Goal: Information Seeking & Learning: Learn about a topic

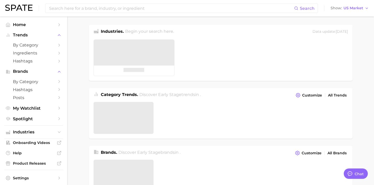
type textarea "x"
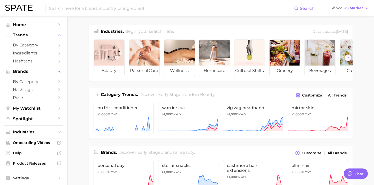
click at [144, 13] on div "Search Show US Market" at bounding box center [186, 8] width 363 height 17
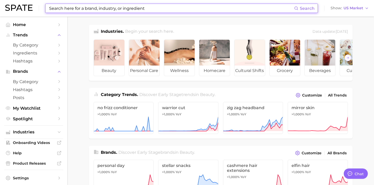
click at [141, 7] on input at bounding box center [171, 8] width 245 height 9
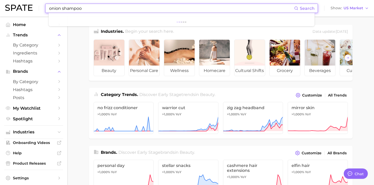
type input "onion shampoo"
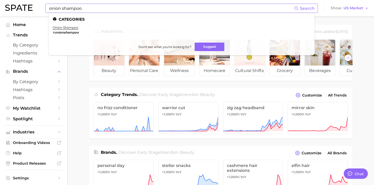
click at [66, 29] on li "onion shampoo # onionshampoo" at bounding box center [66, 30] width 26 height 9
click at [65, 27] on link "onion shampoo" at bounding box center [66, 28] width 26 height 4
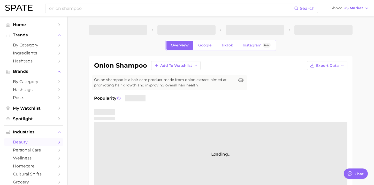
type textarea "x"
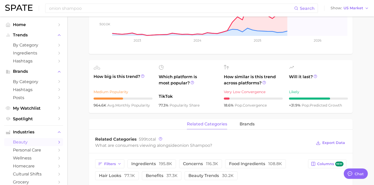
scroll to position [137, 0]
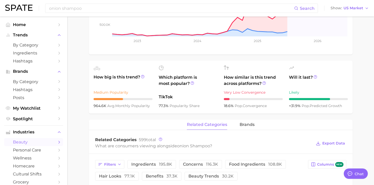
drag, startPoint x: 150, startPoint y: 106, endPoint x: 92, endPoint y: 106, distance: 57.9
click at [92, 106] on ul "How big is this trend? Medium Popularity 964.6k avg. monthly popularity Which p…" at bounding box center [220, 87] width 263 height 53
copy div "964.6k avg. monthly popularity"
click at [114, 116] on div "onion shampoo Add to Watchlist Export Data Onion shampoo is a hair care product…" at bounding box center [220, 148] width 263 height 458
drag, startPoint x: 106, startPoint y: 105, endPoint x: 97, endPoint y: 105, distance: 8.8
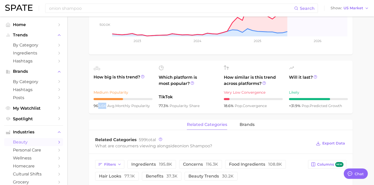
click at [97, 105] on span "964.6k" at bounding box center [101, 106] width 14 height 5
click at [139, 108] on span "avg. monthly popularity" at bounding box center [128, 106] width 43 height 5
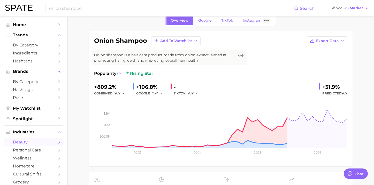
scroll to position [21, 0]
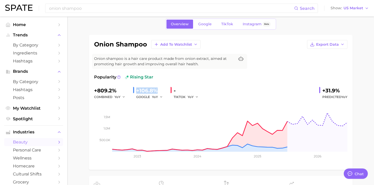
drag, startPoint x: 159, startPoint y: 91, endPoint x: 136, endPoint y: 90, distance: 22.8
click at [136, 90] on div "+106.8%" at bounding box center [151, 91] width 30 height 8
copy div "+106.8%"
click at [144, 97] on div "GOOGLE YoY" at bounding box center [151, 97] width 30 height 6
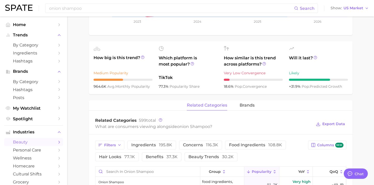
scroll to position [76, 0]
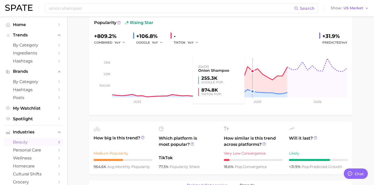
click at [247, 79] on rect at bounding box center [220, 72] width 253 height 52
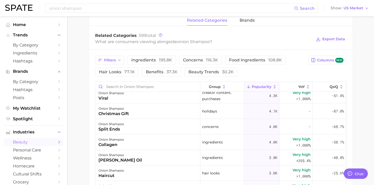
scroll to position [0, 0]
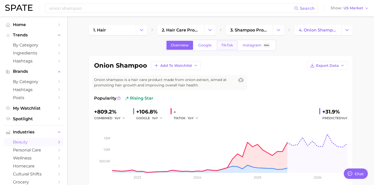
click at [227, 46] on span "TikTok" at bounding box center [227, 45] width 12 height 4
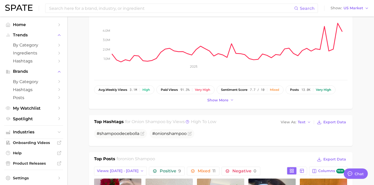
scroll to position [141, 0]
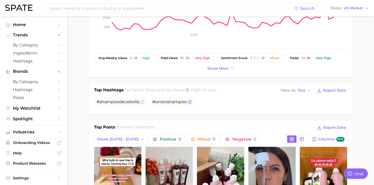
click at [165, 103] on span "onion" at bounding box center [161, 101] width 12 height 5
click at [188, 102] on icon "Flag as miscategorized or irrelevant" at bounding box center [190, 102] width 4 height 4
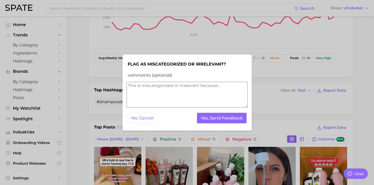
click at [171, 138] on div at bounding box center [187, 92] width 374 height 185
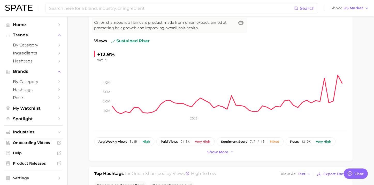
scroll to position [62, 0]
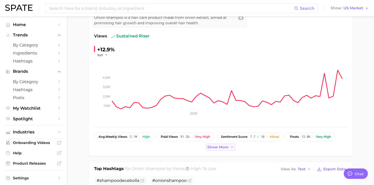
click at [214, 149] on span "Show more" at bounding box center [217, 147] width 21 height 4
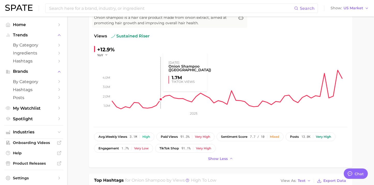
scroll to position [70, 0]
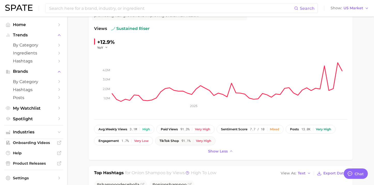
click at [167, 142] on span "TikTok shop" at bounding box center [168, 141] width 19 height 4
click at [203, 139] on button "TikTok shop 91.1% Very high" at bounding box center [185, 141] width 60 height 9
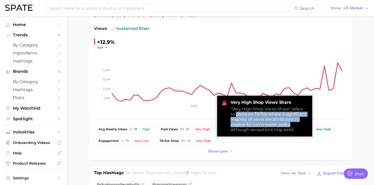
drag, startPoint x: 230, startPoint y: 115, endPoint x: 290, endPoint y: 126, distance: 61.5
click at [290, 126] on div "Very High Shop Views Share "Very High Shop Views Share" refers to posts on TikT…" at bounding box center [264, 116] width 95 height 41
copy div "posts on TikTok where a significant majority of views are attributed to eligibl…"
